Goal: Check status

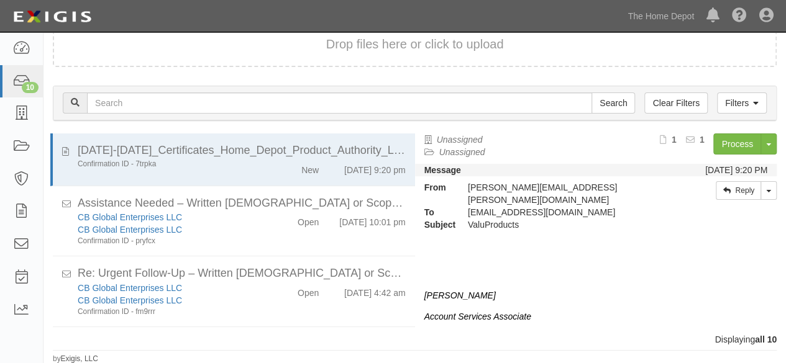
scroll to position [403, 0]
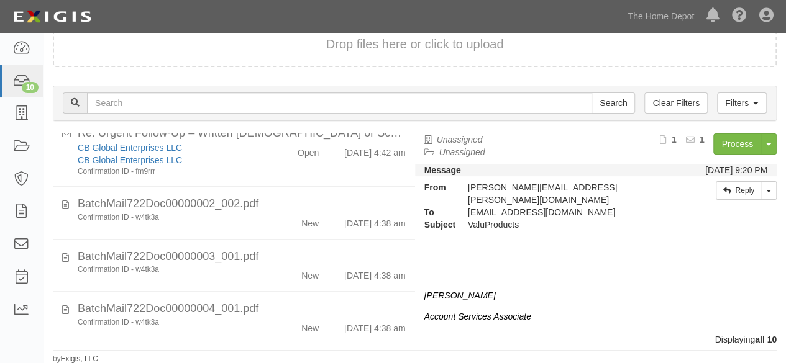
scroll to position [403, 0]
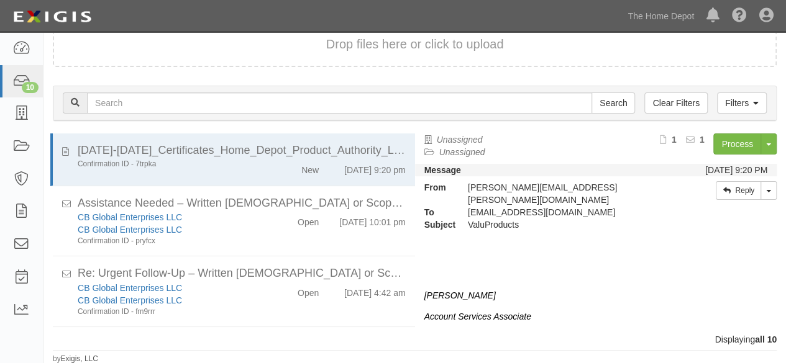
scroll to position [403, 0]
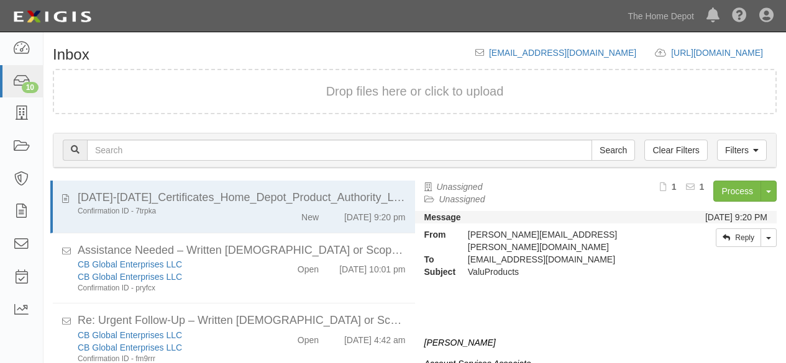
scroll to position [47, 0]
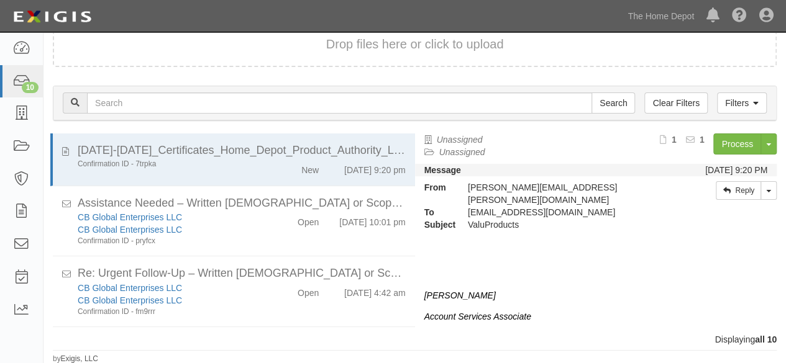
scroll to position [403, 0]
